Goal: Task Accomplishment & Management: Use online tool/utility

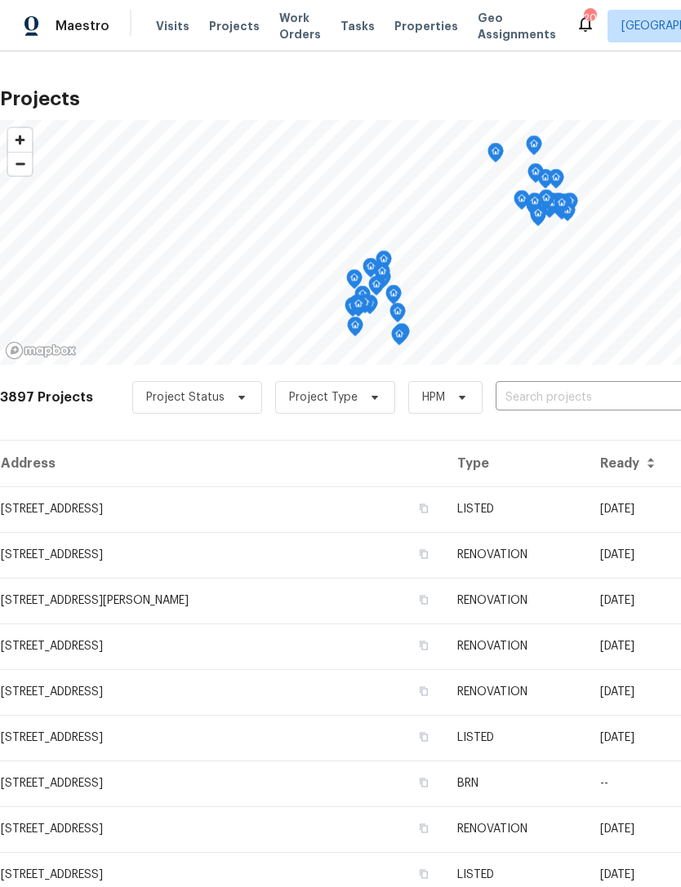
click at [171, 33] on span "Visits" at bounding box center [172, 26] width 33 height 16
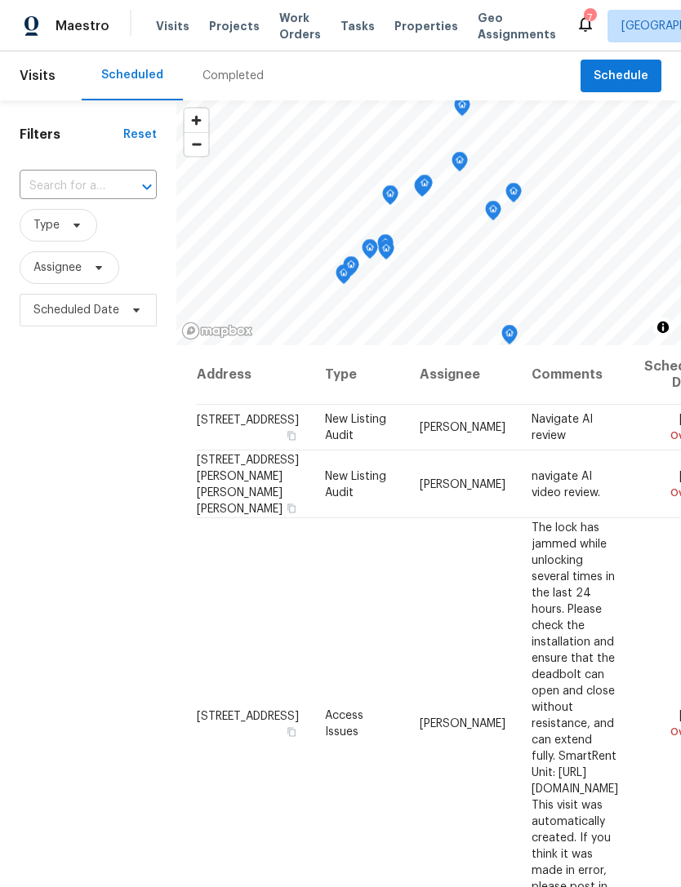
click at [584, 19] on div "7" at bounding box center [589, 18] width 11 height 16
click at [576, 16] on icon at bounding box center [586, 24] width 20 height 20
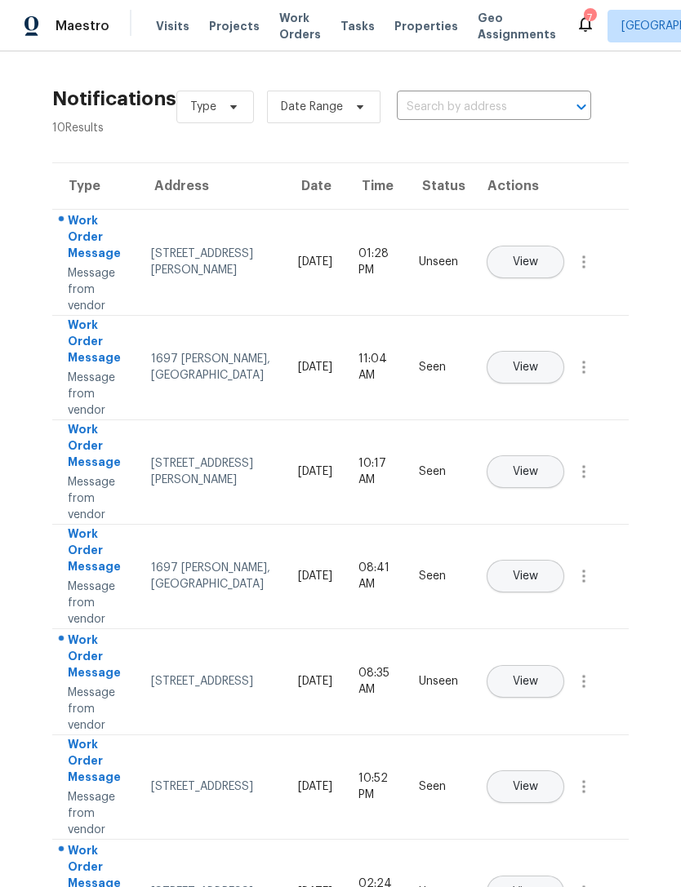
click at [538, 256] on span "View" at bounding box center [525, 262] width 25 height 12
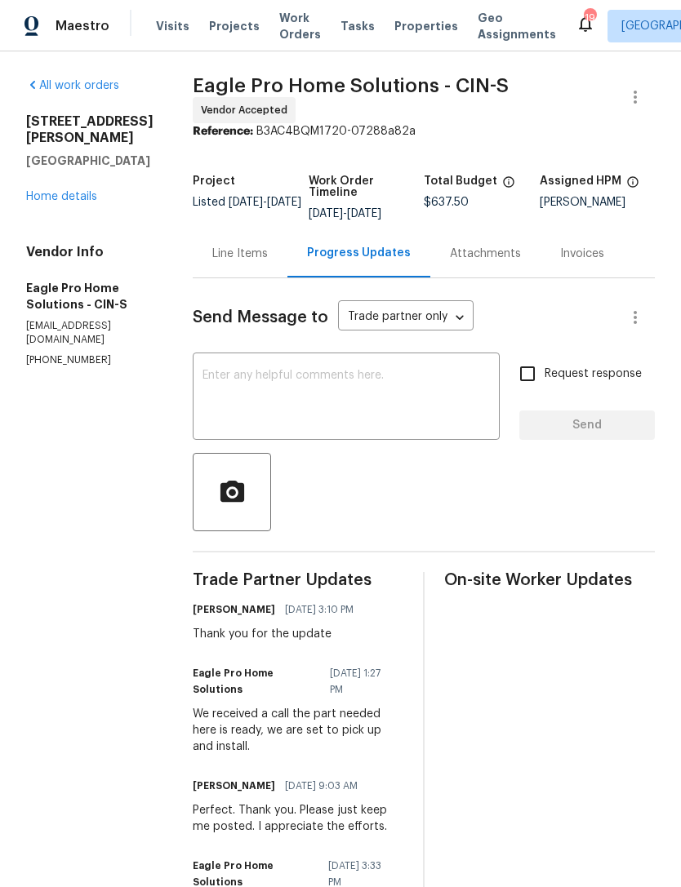
click at [224, 32] on span "Projects" at bounding box center [234, 26] width 51 height 16
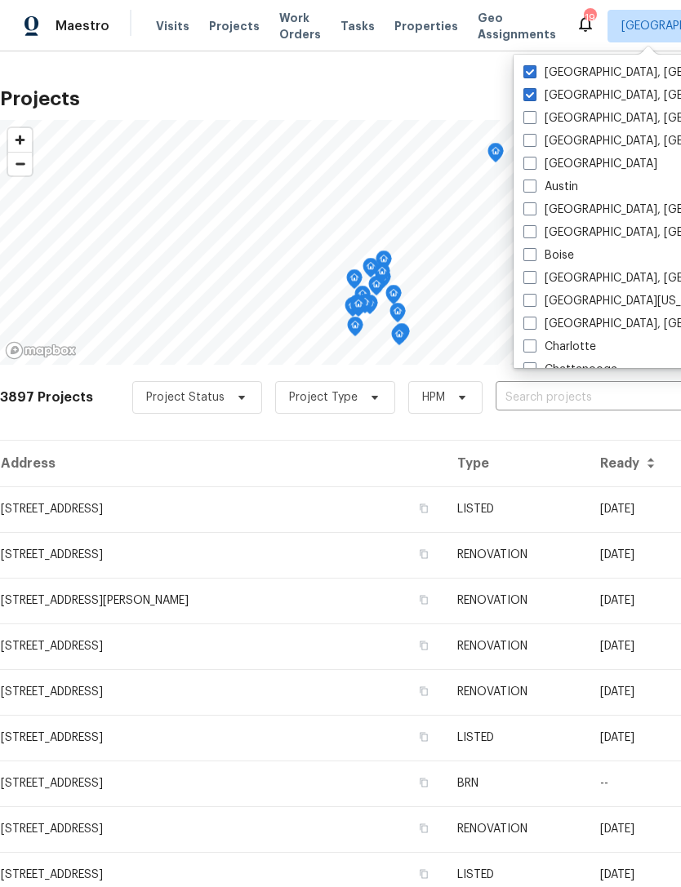
click at [534, 66] on span at bounding box center [529, 71] width 13 height 13
click at [534, 66] on input "[GEOGRAPHIC_DATA], [GEOGRAPHIC_DATA]" at bounding box center [528, 69] width 11 height 11
checkbox input "false"
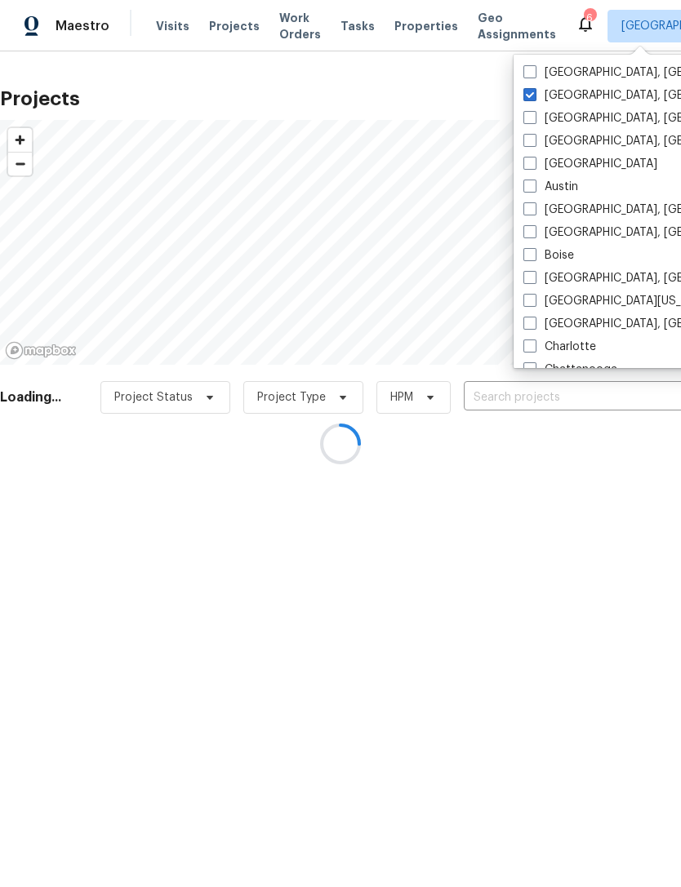
click at [403, 77] on div at bounding box center [340, 443] width 681 height 887
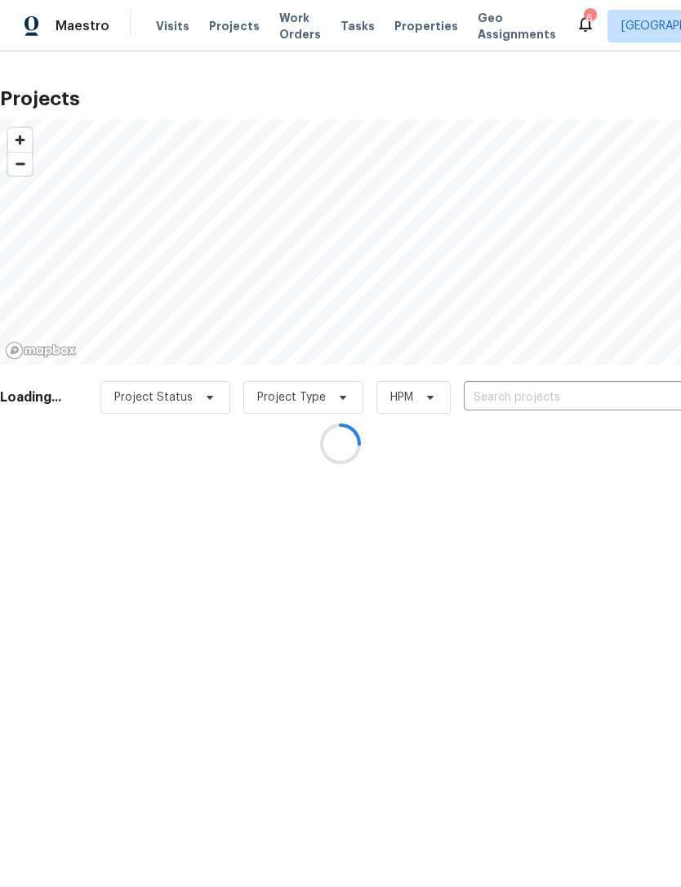
click at [170, 33] on div at bounding box center [340, 443] width 681 height 887
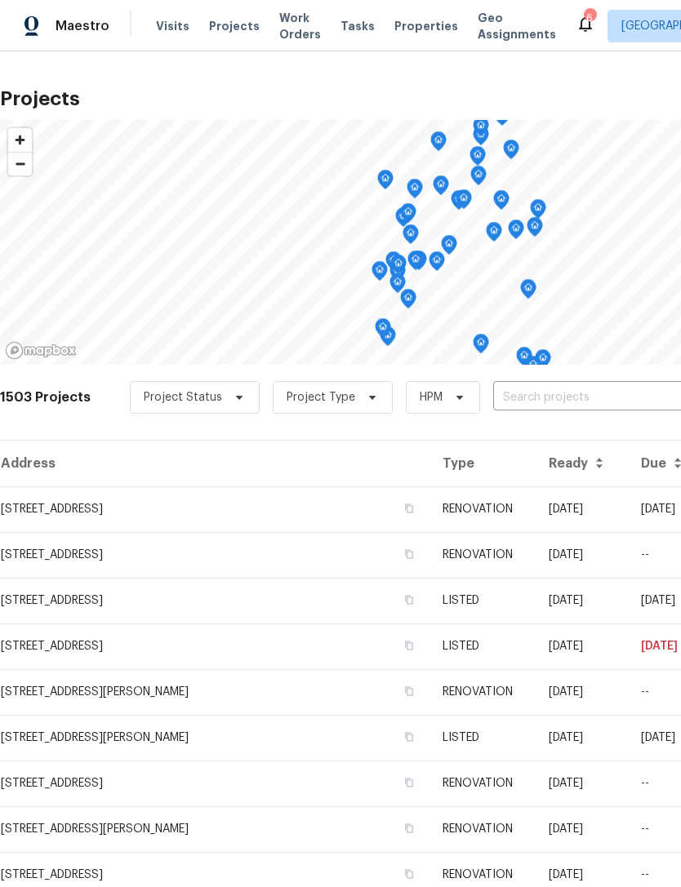
click at [167, 29] on span "Visits" at bounding box center [172, 26] width 33 height 16
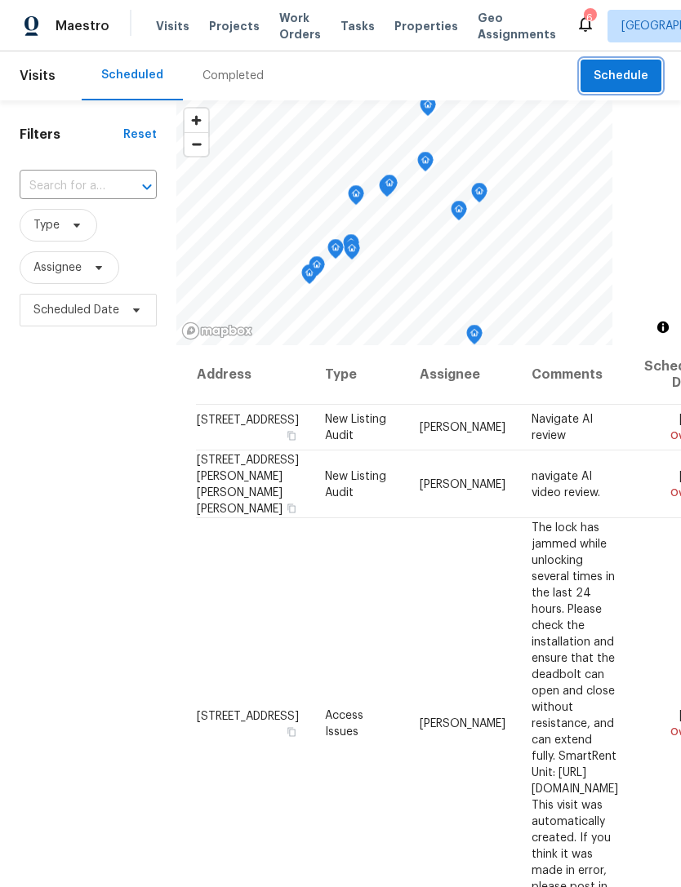
click at [616, 66] on span "Schedule" at bounding box center [620, 76] width 55 height 20
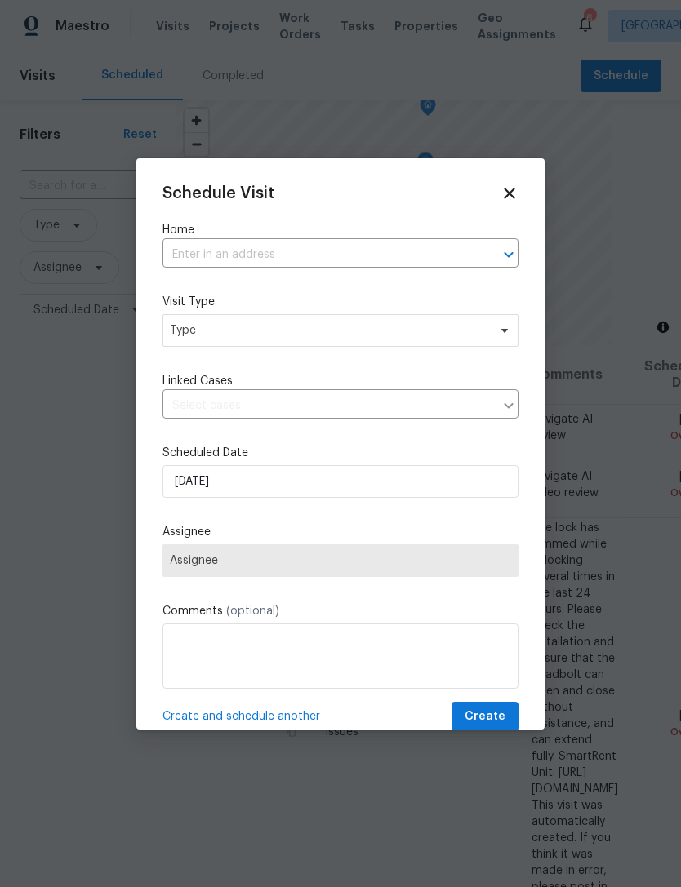
click at [443, 268] on input "text" at bounding box center [317, 254] width 310 height 25
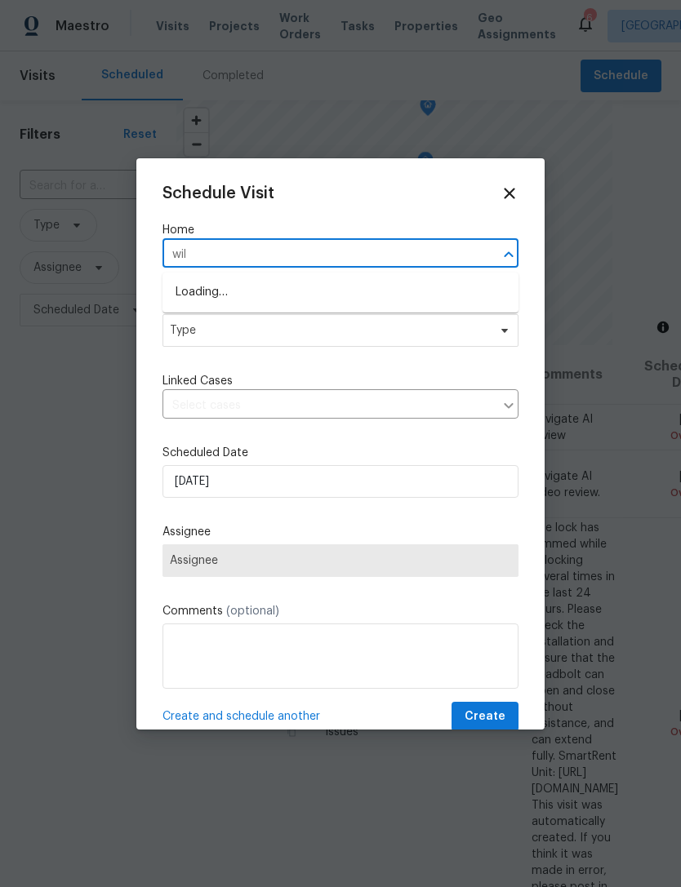
type input "will"
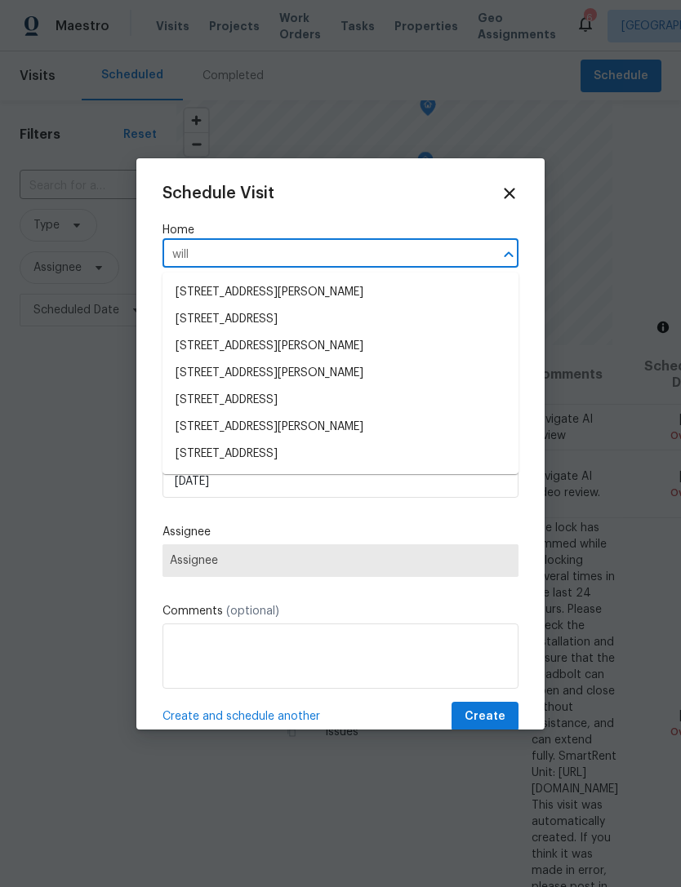
click at [201, 423] on li "[STREET_ADDRESS][PERSON_NAME]" at bounding box center [340, 427] width 356 height 27
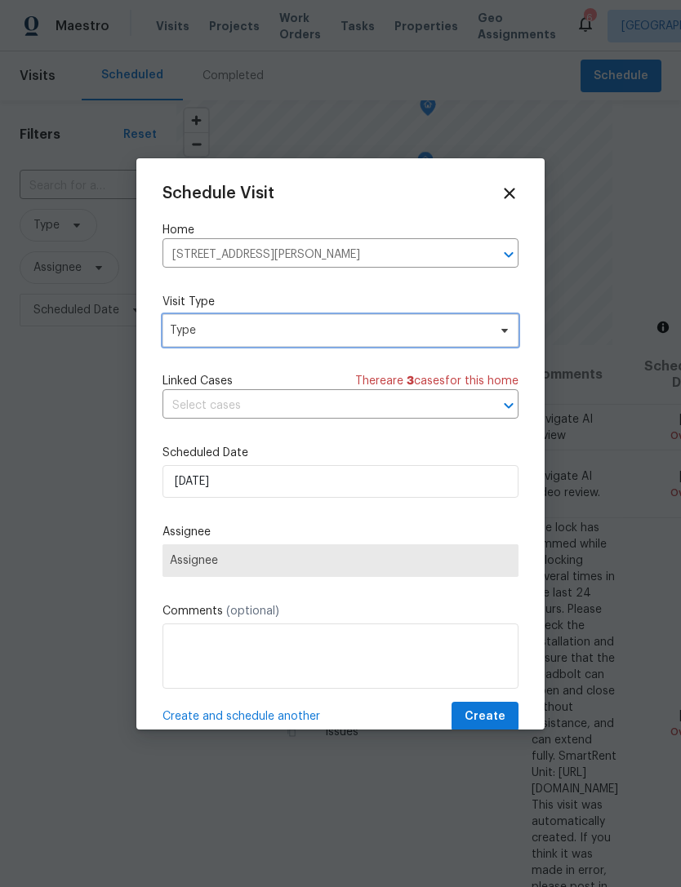
click at [174, 338] on span "Type" at bounding box center [329, 330] width 318 height 16
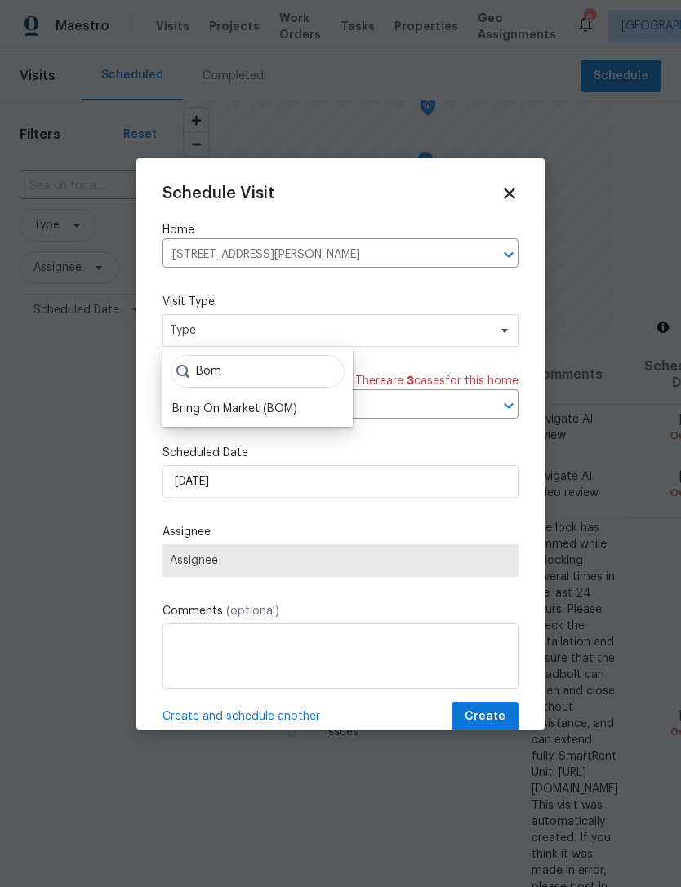
type input "Bom"
click at [214, 401] on div "Bring On Market (BOM)" at bounding box center [234, 409] width 125 height 16
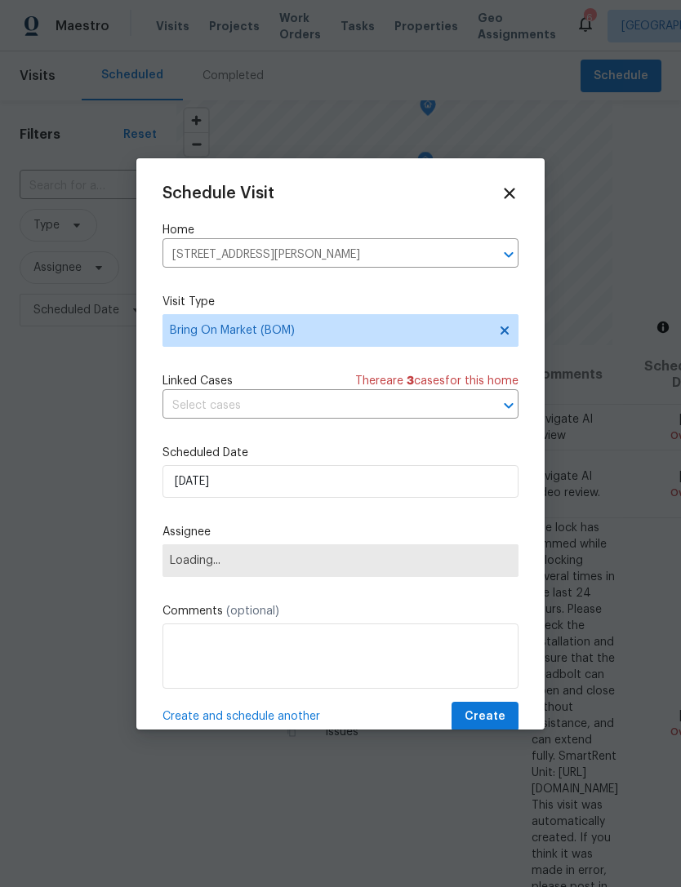
click at [183, 562] on span "Loading..." at bounding box center [340, 560] width 341 height 13
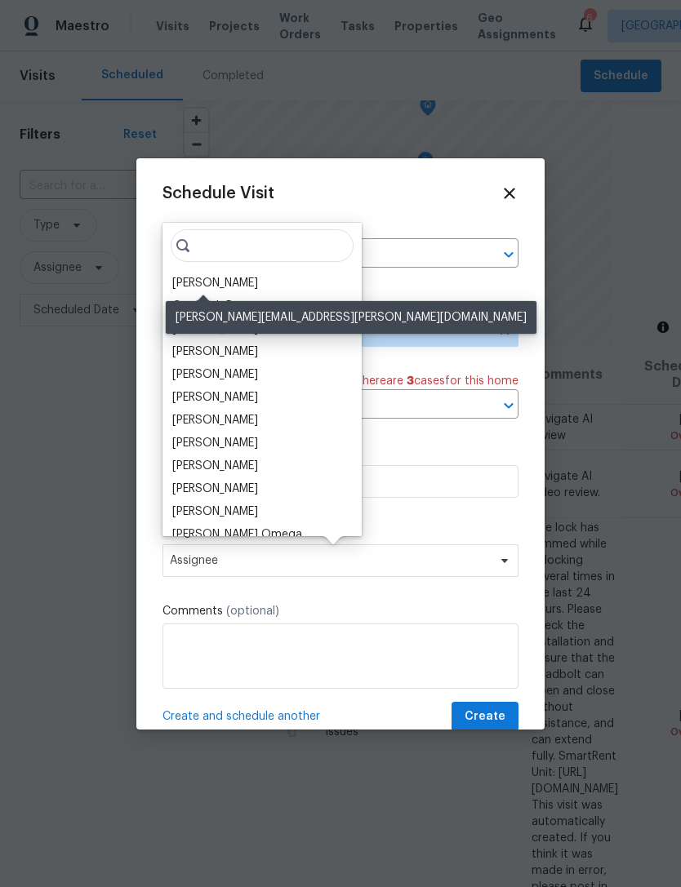
click at [188, 277] on div "[PERSON_NAME]" at bounding box center [215, 283] width 86 height 16
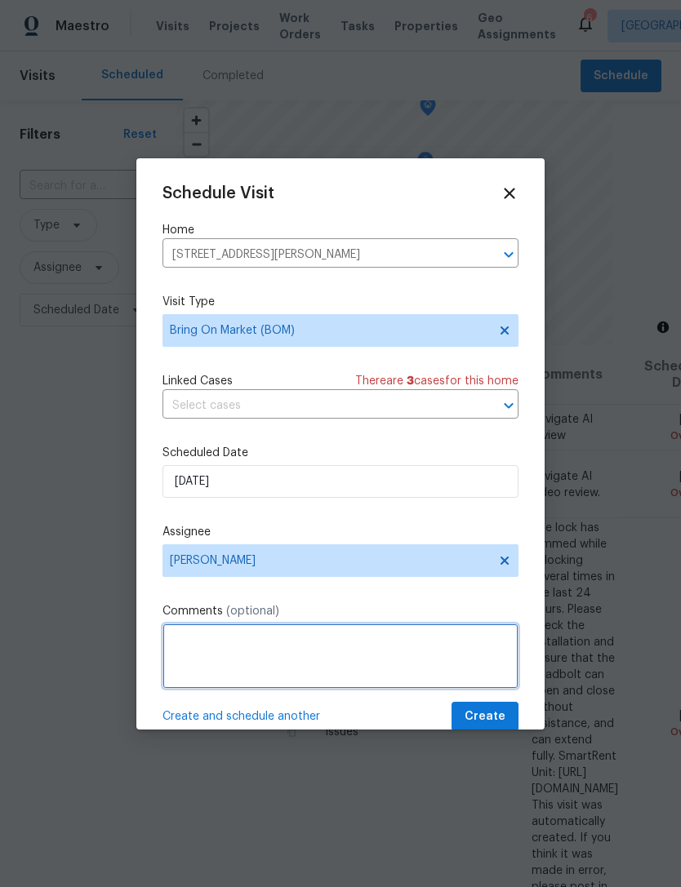
click at [447, 655] on textarea at bounding box center [340, 656] width 356 height 65
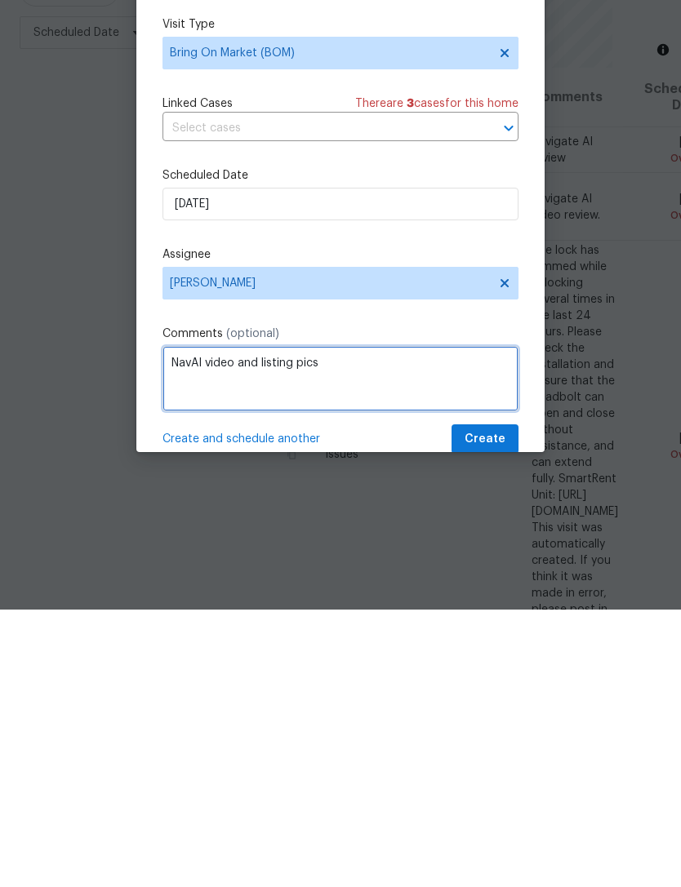
type textarea "NavAI video and listing pics"
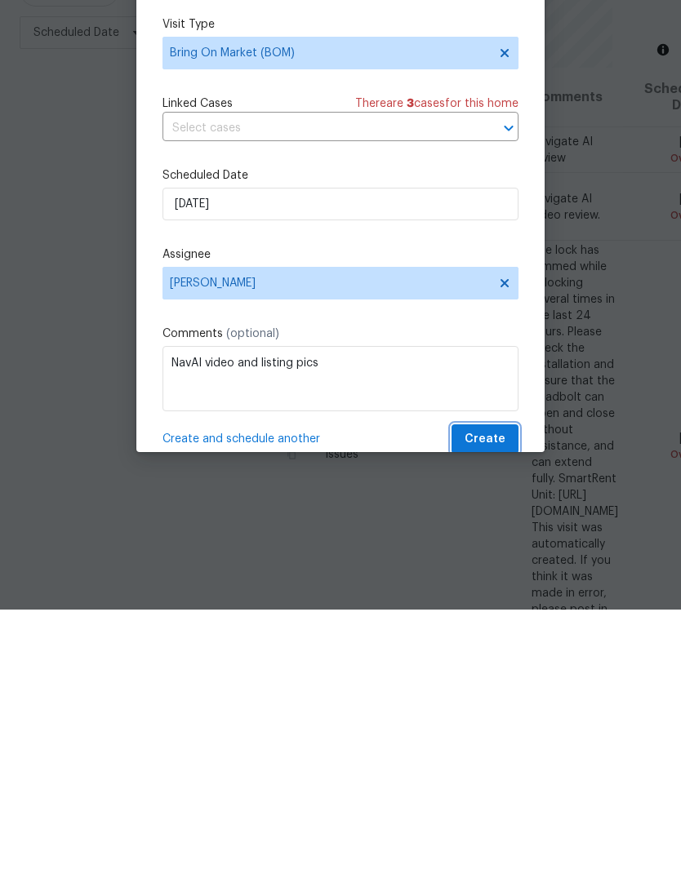
click at [488, 707] on span "Create" at bounding box center [485, 717] width 41 height 20
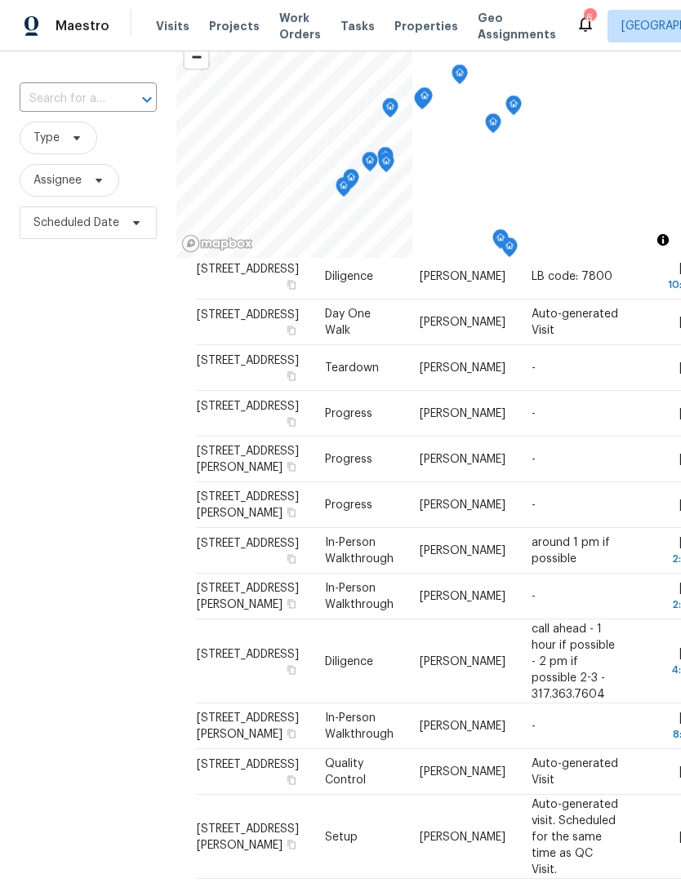
scroll to position [158, 0]
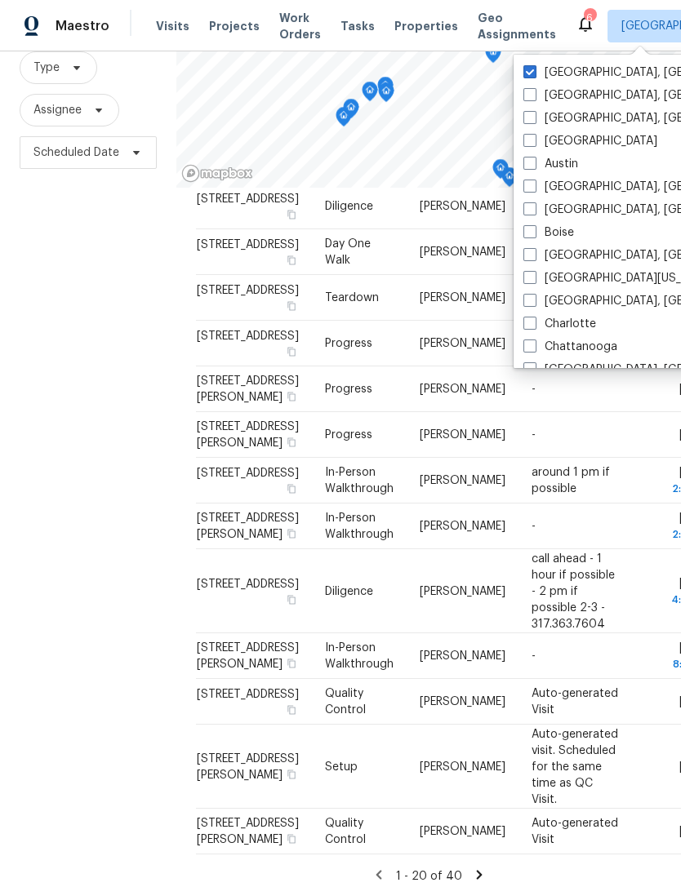
scroll to position [156, 0]
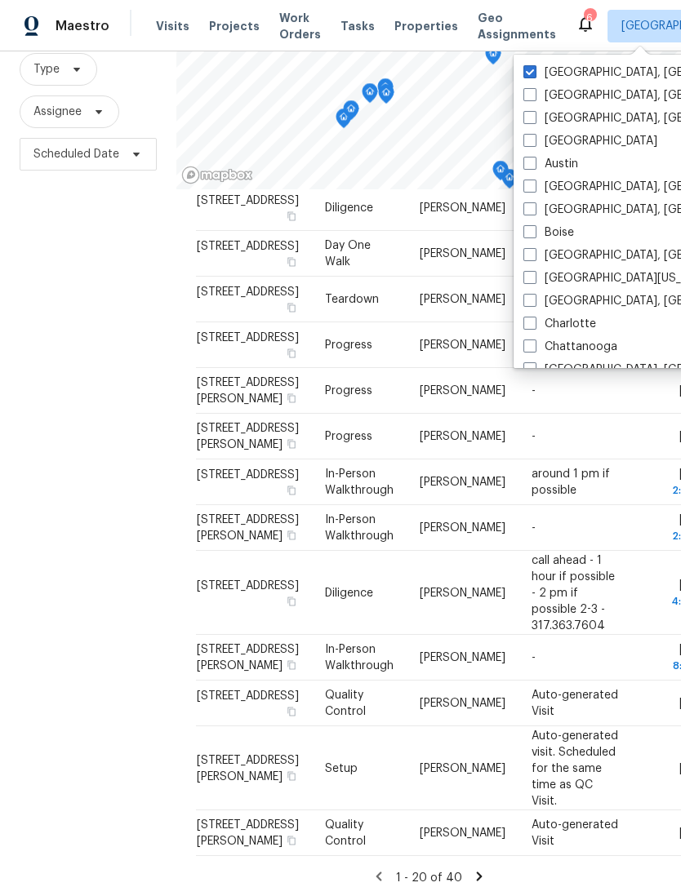
click at [240, 21] on span "Projects" at bounding box center [234, 26] width 51 height 16
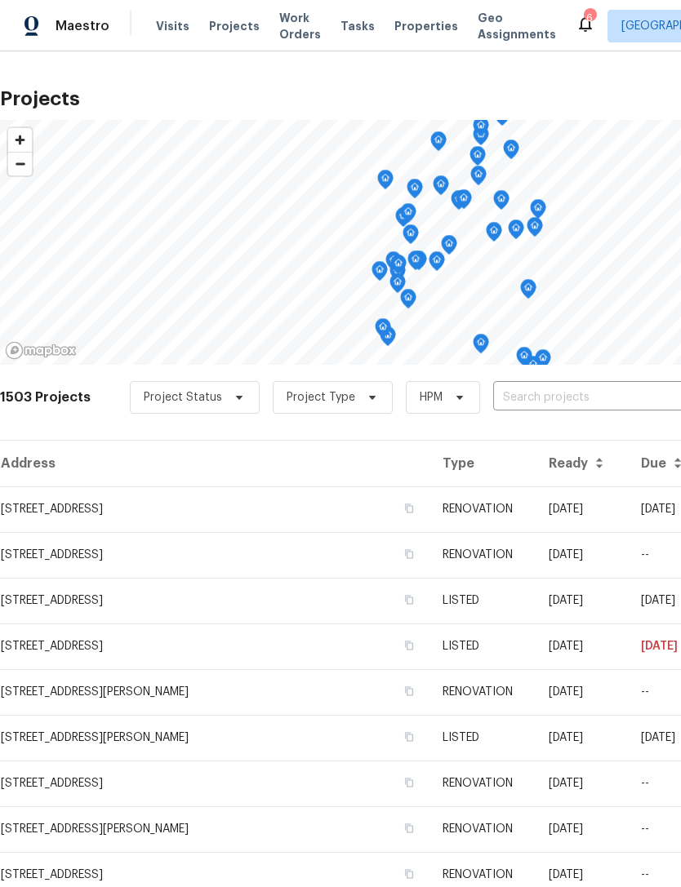
click at [411, 28] on span "Properties" at bounding box center [426, 26] width 64 height 16
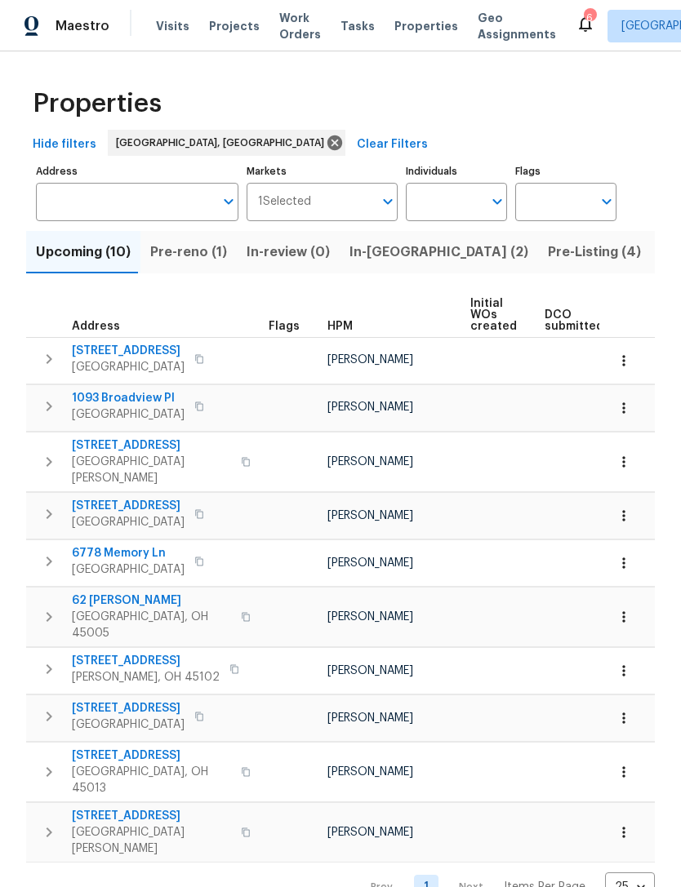
click at [178, 249] on span "Pre-reno (1)" at bounding box center [188, 252] width 77 height 23
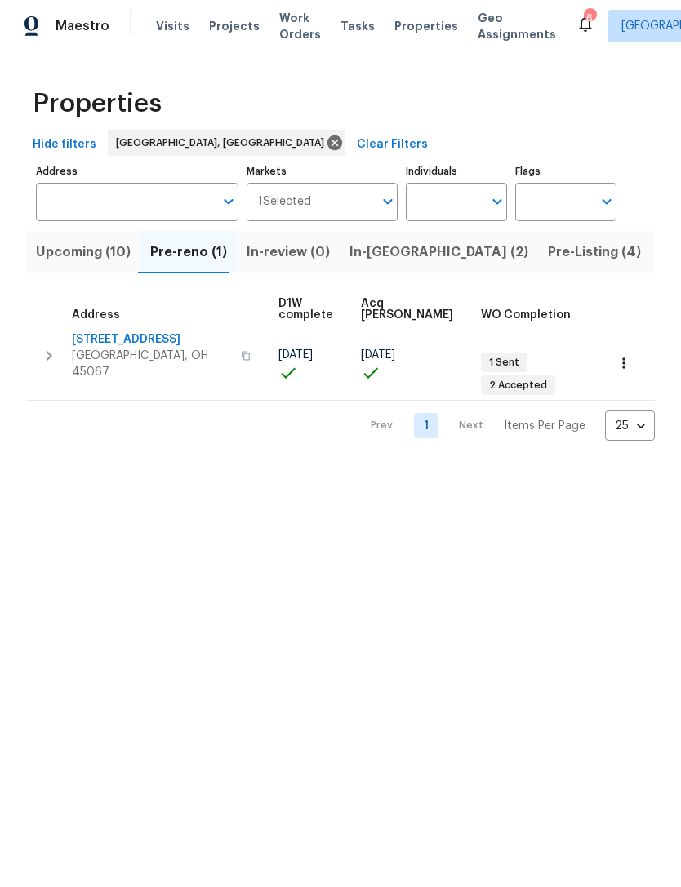
scroll to position [3, 267]
click at [78, 260] on span "Upcoming (10)" at bounding box center [83, 252] width 95 height 23
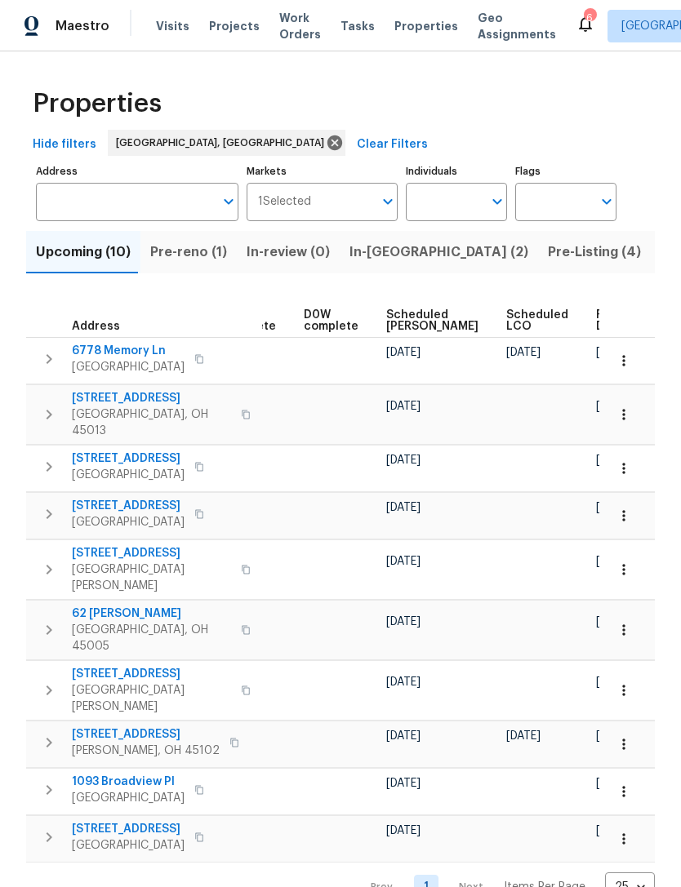
scroll to position [0, 409]
click at [597, 322] on span "Ready Date" at bounding box center [615, 320] width 36 height 23
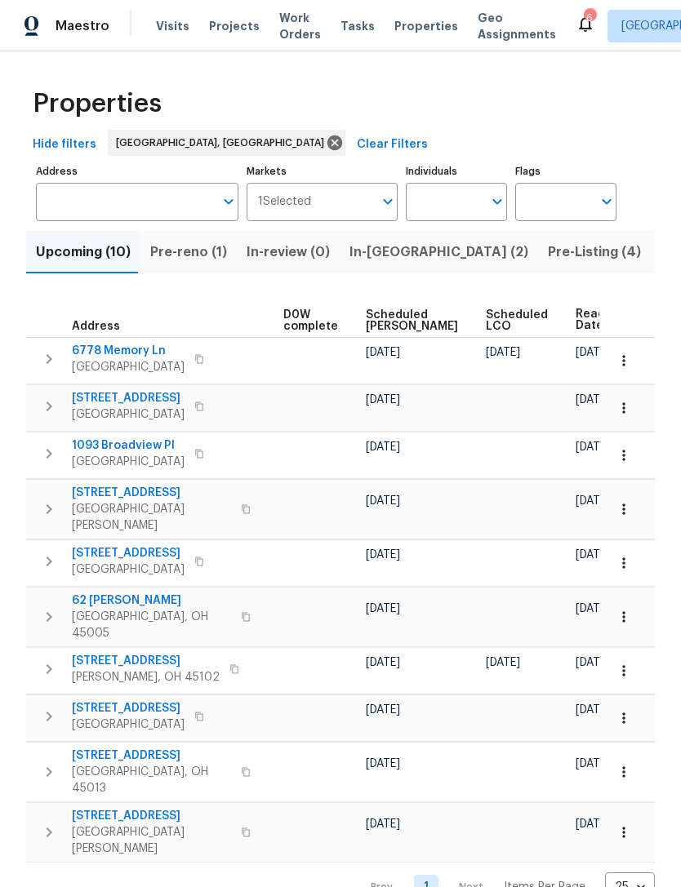
scroll to position [0, 429]
click at [577, 349] on span "[DATE]" at bounding box center [594, 352] width 34 height 11
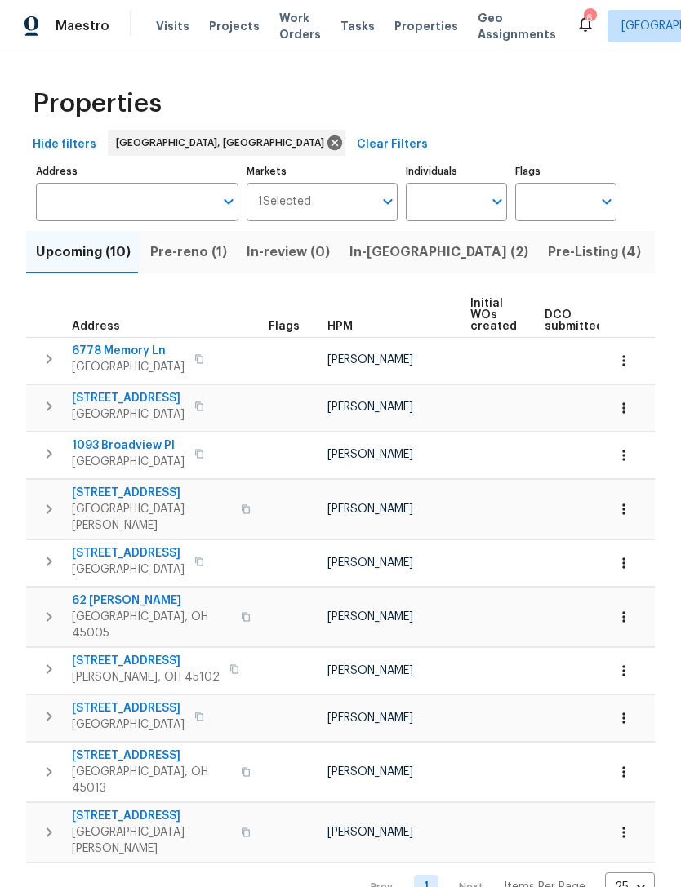
scroll to position [0, 0]
click at [201, 366] on button "button" at bounding box center [199, 359] width 20 height 23
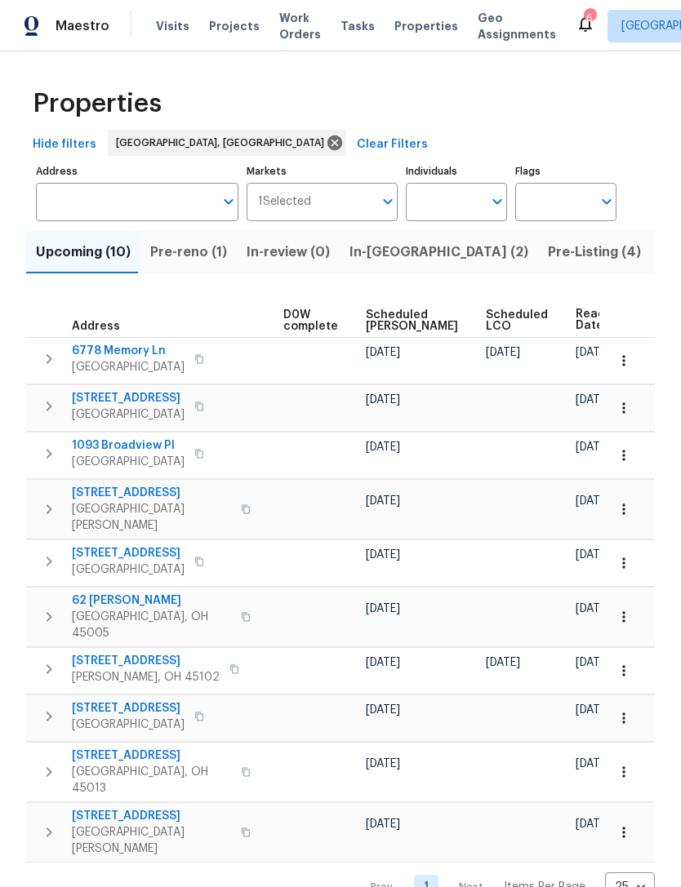
scroll to position [0, 429]
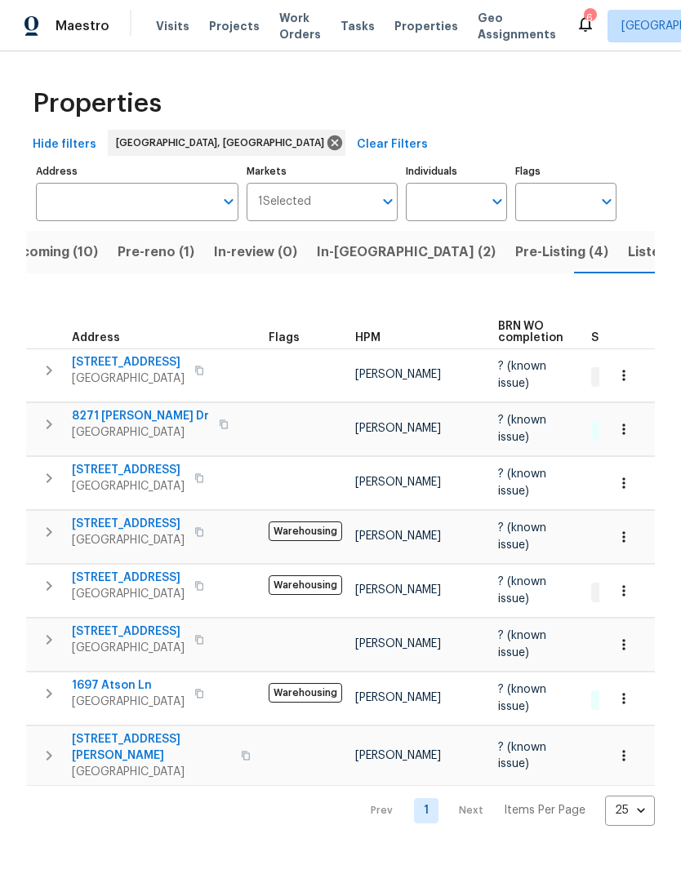
click at [628, 256] on span "Listed (19)" at bounding box center [662, 252] width 68 height 23
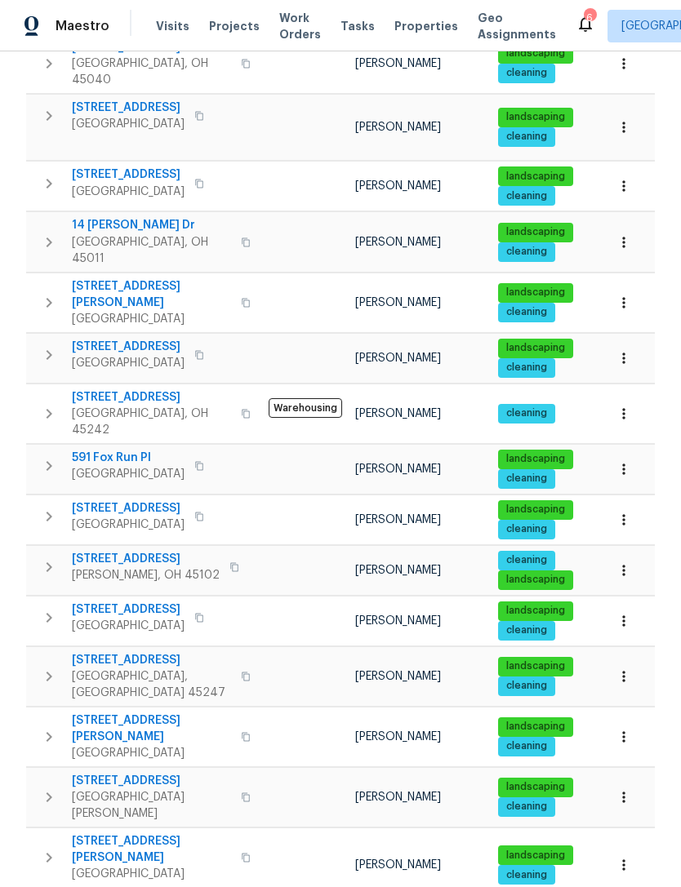
scroll to position [429, 0]
